Goal: Information Seeking & Learning: Understand process/instructions

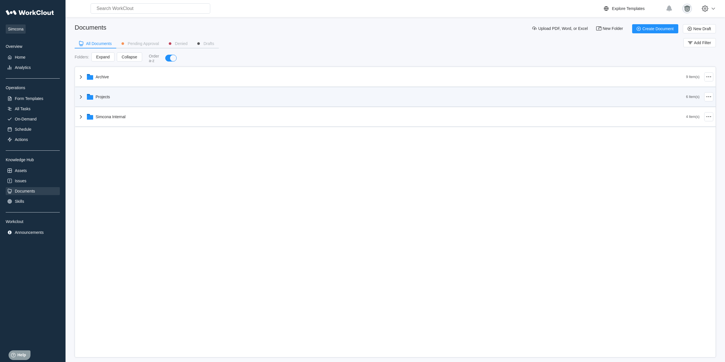
click at [120, 102] on div "Projects" at bounding box center [382, 97] width 609 height 15
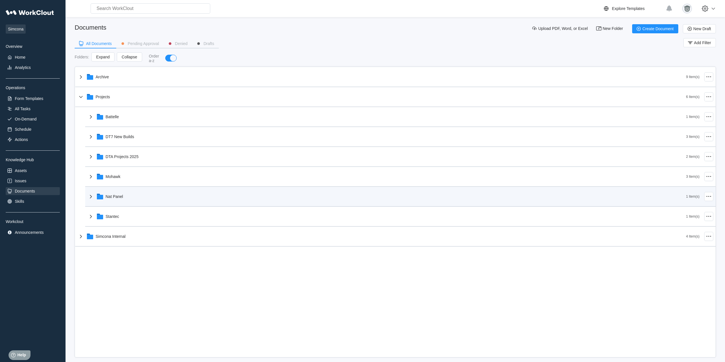
click at [141, 190] on div "Nat Panel" at bounding box center [387, 196] width 599 height 15
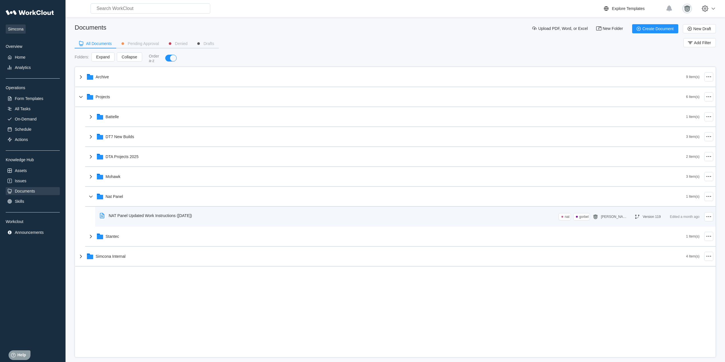
click at [154, 219] on div "NAT Panel Updated Work Instructions ([DATE])" at bounding box center [146, 215] width 99 height 13
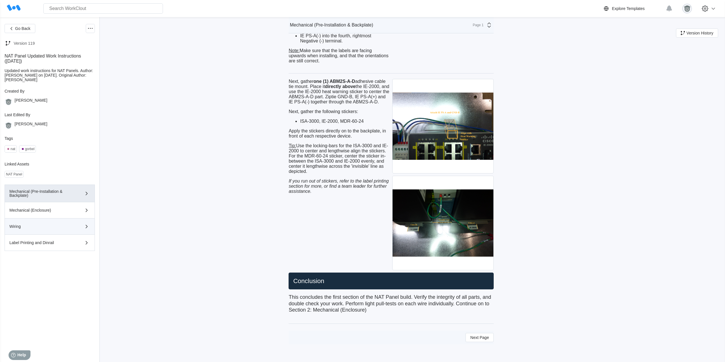
scroll to position [2485, 0]
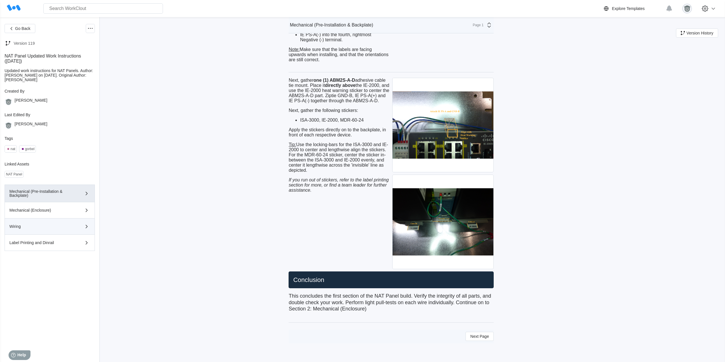
click at [47, 229] on div "Wiring" at bounding box center [49, 226] width 81 height 7
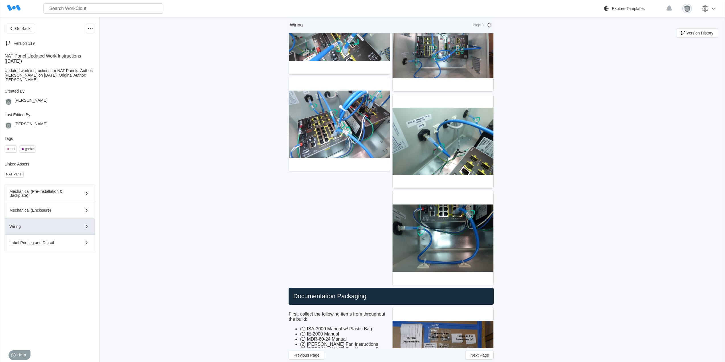
scroll to position [2058, 0]
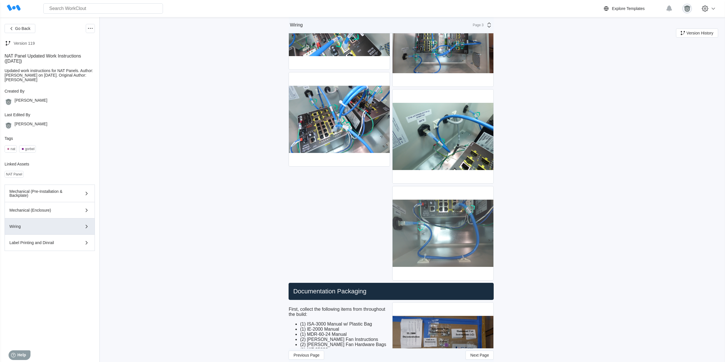
click at [449, 232] on img at bounding box center [443, 233] width 101 height 94
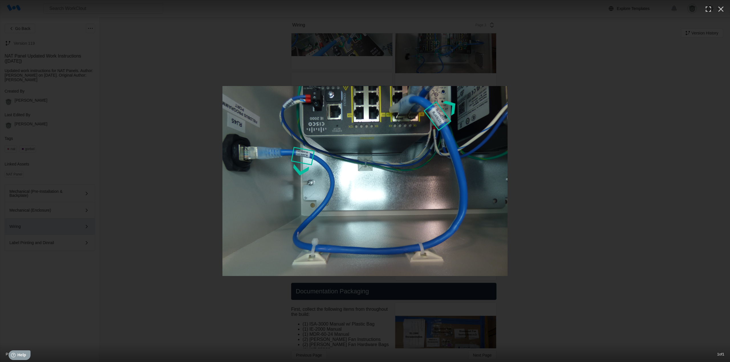
click at [611, 172] on div at bounding box center [365, 181] width 730 height 190
click at [606, 194] on div at bounding box center [365, 181] width 730 height 190
click at [561, 176] on div at bounding box center [365, 181] width 730 height 190
click at [719, 9] on icon "button" at bounding box center [720, 9] width 9 height 9
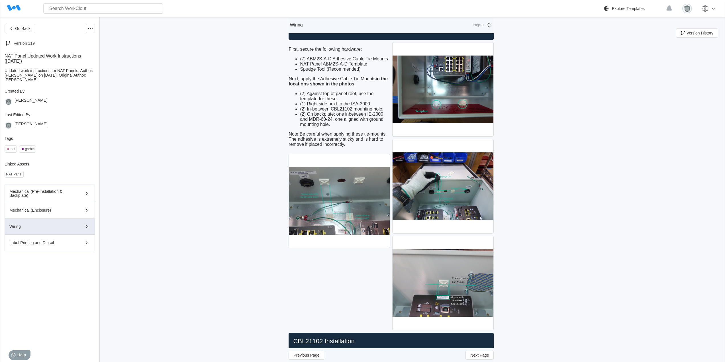
scroll to position [205, 0]
